Goal: Check status

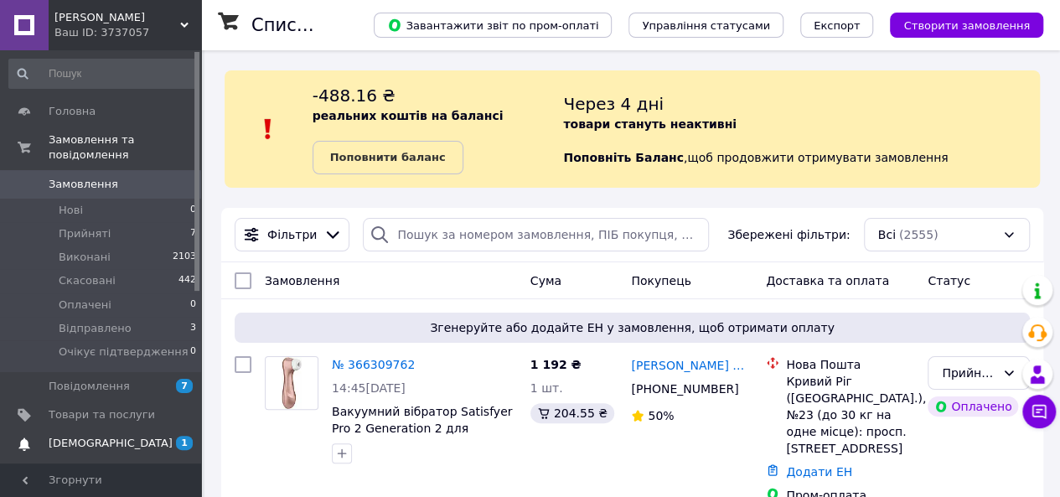
click at [154, 436] on span "[DEMOGRAPHIC_DATA]" at bounding box center [102, 443] width 106 height 15
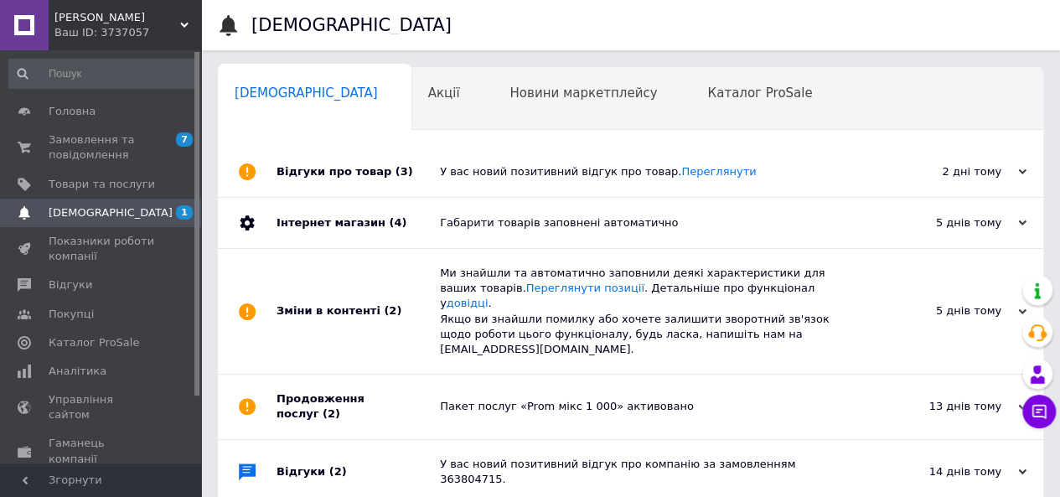
scroll to position [0, 5]
click at [132, 130] on link "Замовлення та повідомлення 7 0" at bounding box center [103, 148] width 206 height 44
